Goal: Information Seeking & Learning: Check status

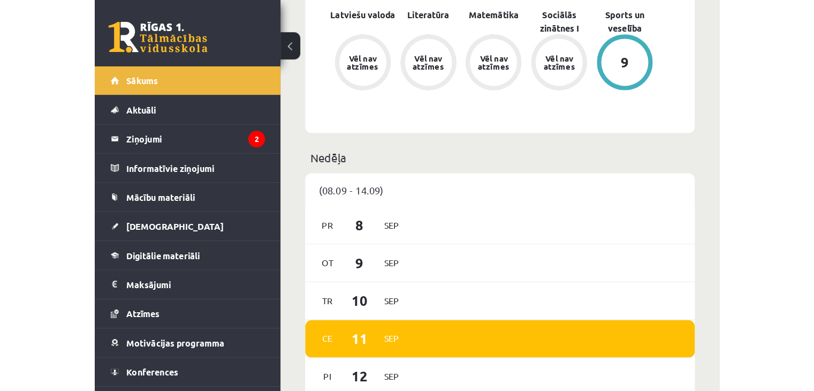
scroll to position [471, 0]
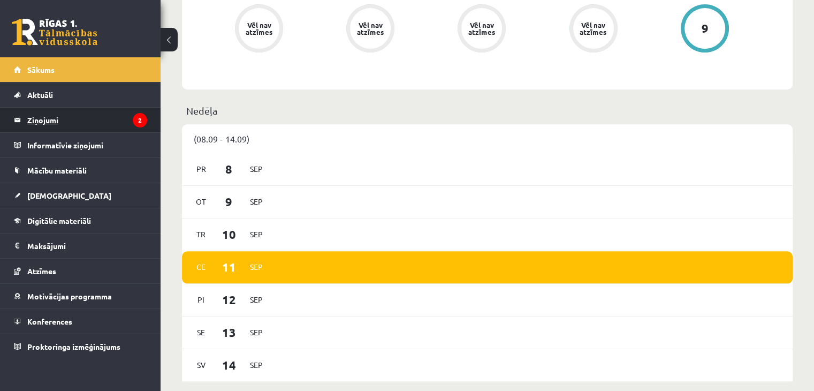
click at [51, 126] on legend "Ziņojumi 2" at bounding box center [87, 120] width 120 height 25
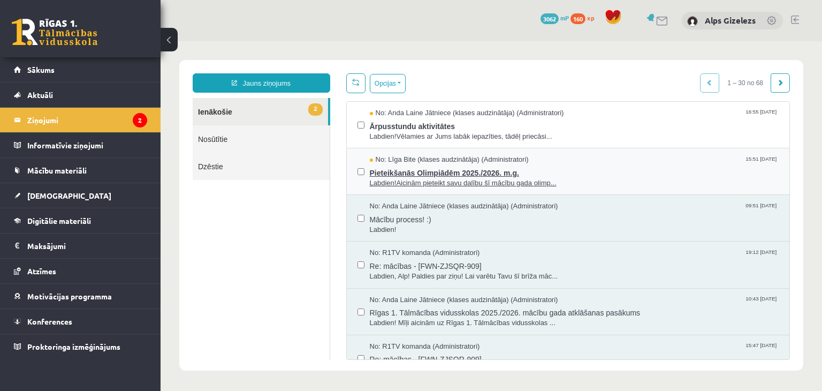
click at [467, 165] on span "Pieteikšanās Olimpiādēm 2025./2026. m.g." at bounding box center [574, 171] width 409 height 13
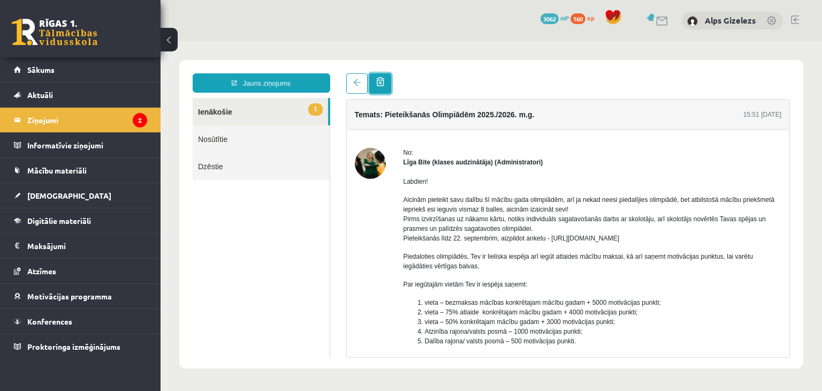
click at [380, 85] on span at bounding box center [380, 81] width 8 height 9
click at [215, 120] on link "1 Ienākošie" at bounding box center [260, 111] width 135 height 27
click at [54, 120] on legend "Ziņojumi 2" at bounding box center [87, 120] width 120 height 25
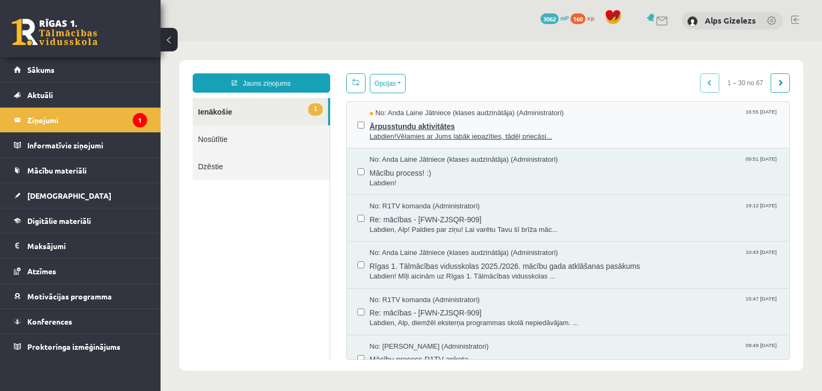
click at [403, 125] on span "Ārpusstundu aktivitātes" at bounding box center [574, 124] width 409 height 13
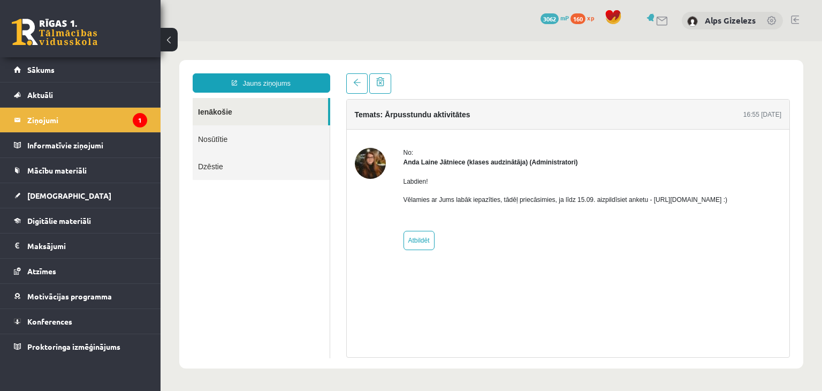
click at [381, 203] on div at bounding box center [370, 199] width 31 height 102
click at [70, 118] on legend "Ziņojumi 1" at bounding box center [87, 120] width 120 height 25
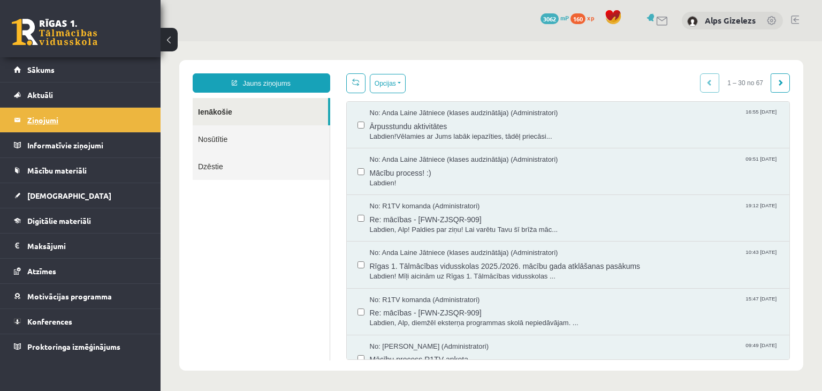
click at [39, 126] on legend "Ziņojumi 1" at bounding box center [87, 120] width 120 height 25
click at [47, 275] on link "Atzīmes" at bounding box center [80, 271] width 133 height 25
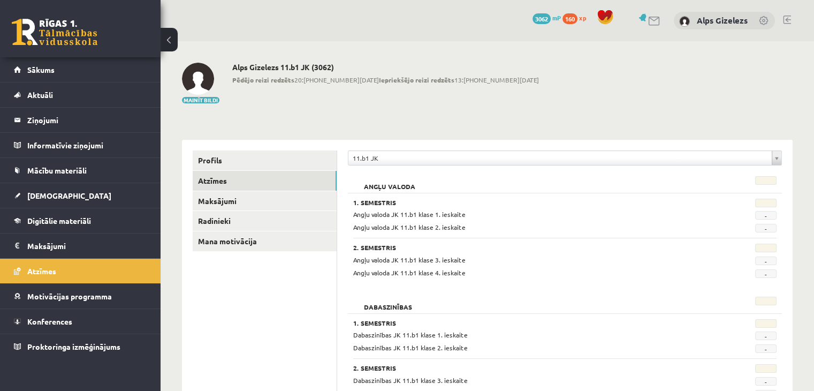
click at [56, 69] on link "Sākums" at bounding box center [80, 69] width 133 height 25
